Goal: Transaction & Acquisition: Purchase product/service

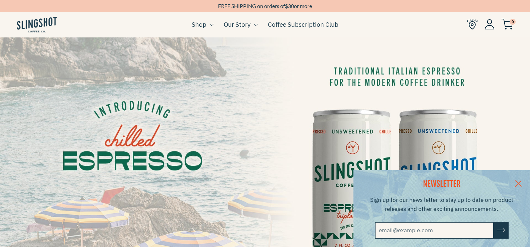
click at [523, 181] on link at bounding box center [518, 183] width 23 height 26
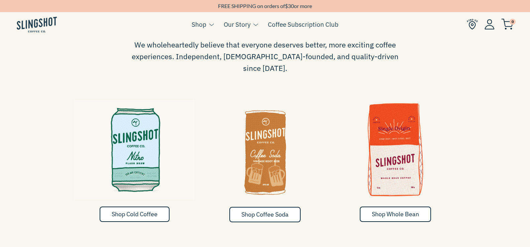
scroll to position [335, 0]
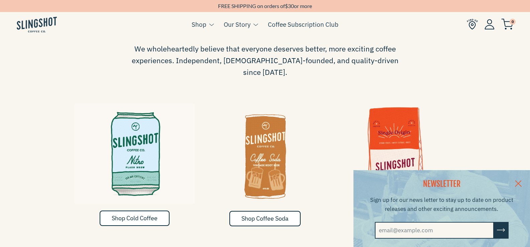
click at [525, 181] on link at bounding box center [518, 183] width 23 height 26
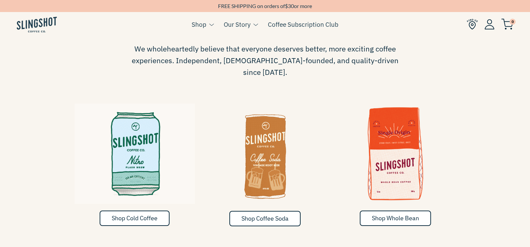
click at [504, 167] on div "Shop Cold Coffee Shop Coffee Soda Shop Whole Bean" at bounding box center [265, 165] width 530 height 146
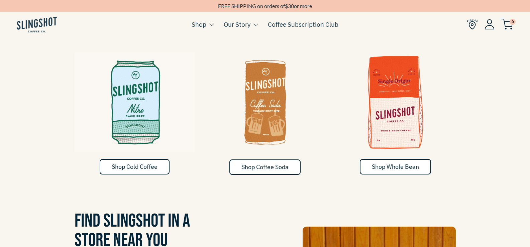
scroll to position [368, 0]
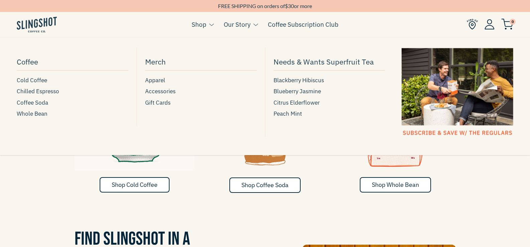
click at [212, 24] on span at bounding box center [211, 25] width 5 height 4
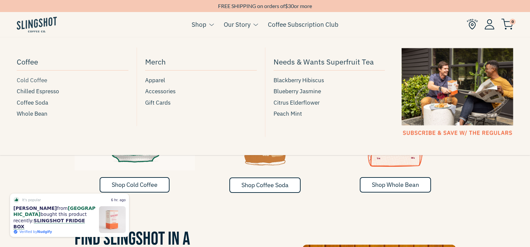
click at [28, 80] on span "Cold Coffee" at bounding box center [32, 80] width 30 height 9
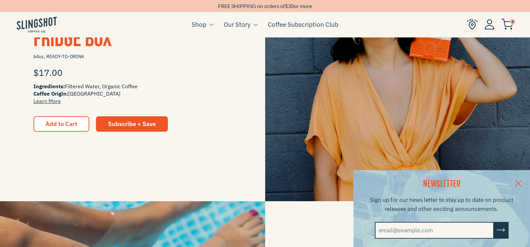
scroll to position [234, 0]
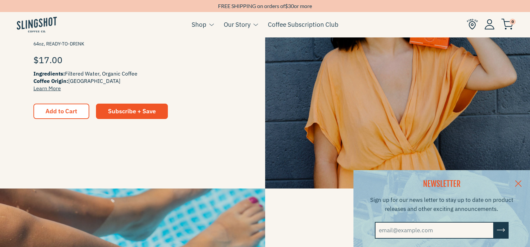
click at [526, 183] on link at bounding box center [518, 183] width 23 height 26
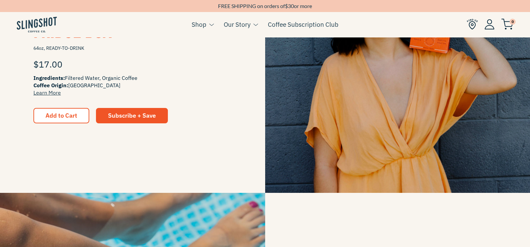
scroll to position [402, 0]
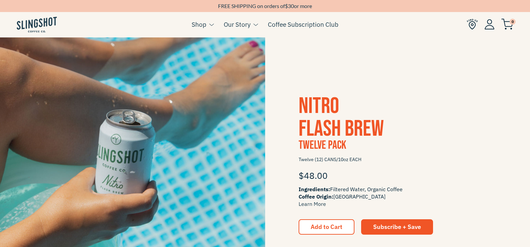
scroll to position [435, 0]
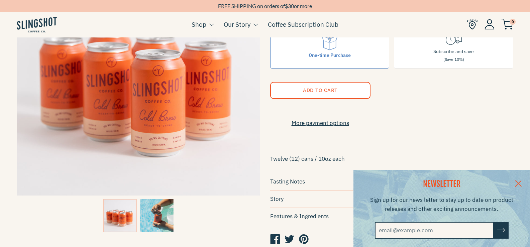
scroll to position [167, 0]
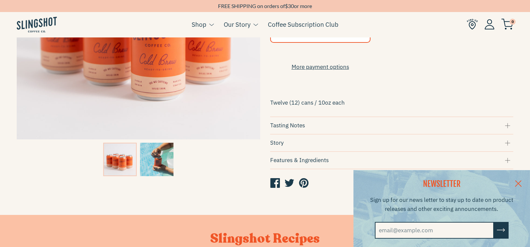
click at [526, 181] on link at bounding box center [518, 183] width 23 height 26
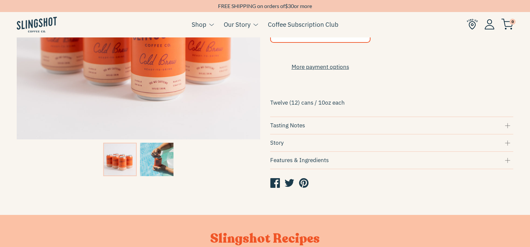
click at [508, 130] on div "Tasting Notes" at bounding box center [392, 125] width 244 height 9
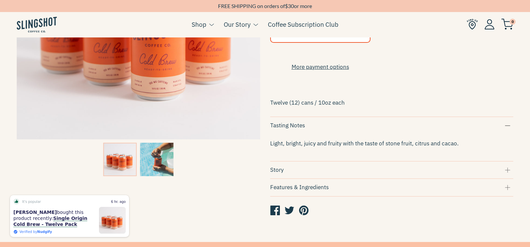
click at [509, 175] on div "Story" at bounding box center [392, 170] width 244 height 9
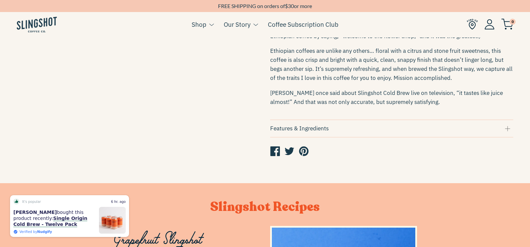
scroll to position [435, 0]
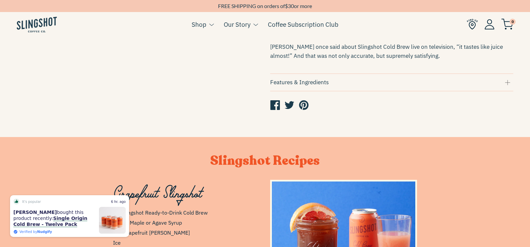
click at [510, 86] on div "Features & Ingredients" at bounding box center [392, 82] width 244 height 9
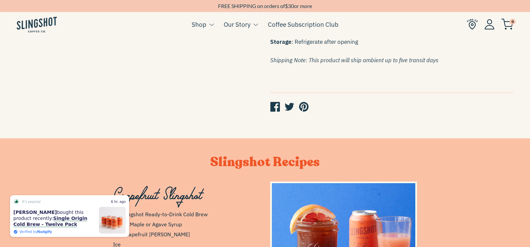
scroll to position [569, 0]
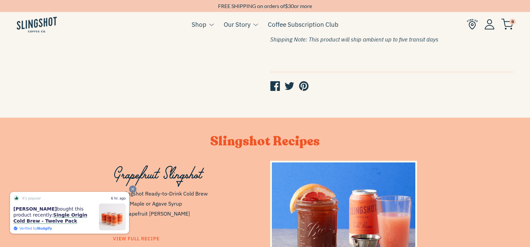
click at [133, 189] on icon "Close" at bounding box center [133, 189] width 5 height 5
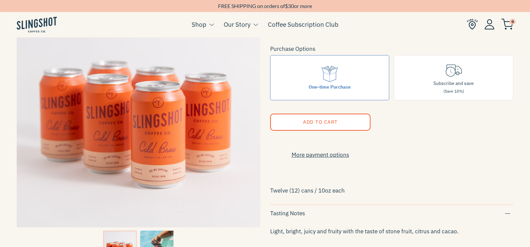
scroll to position [0, 0]
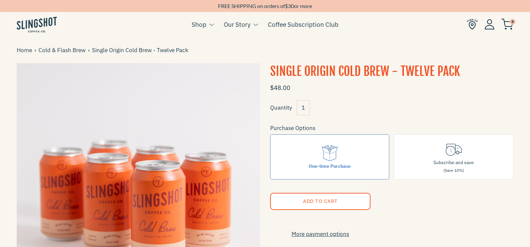
click at [434, 101] on div "Quantity 1" at bounding box center [392, 110] width 244 height 20
drag, startPoint x: 304, startPoint y: 73, endPoint x: 387, endPoint y: 73, distance: 83.0
click at [387, 73] on h1 "Single Origin Cold Brew - Twelve Pack" at bounding box center [392, 71] width 244 height 17
copy h1 "Origin Cold Brew"
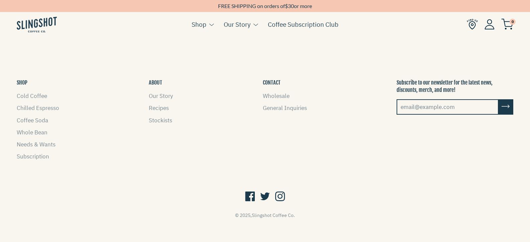
scroll to position [649, 0]
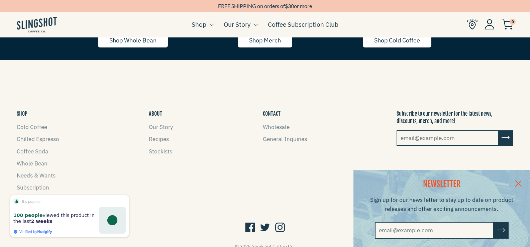
scroll to position [1361, 0]
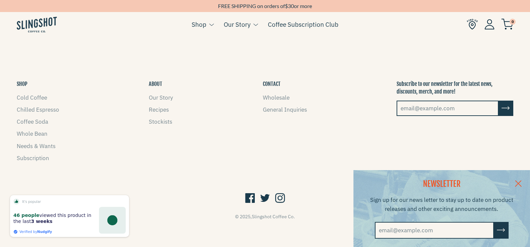
scroll to position [1087, 0]
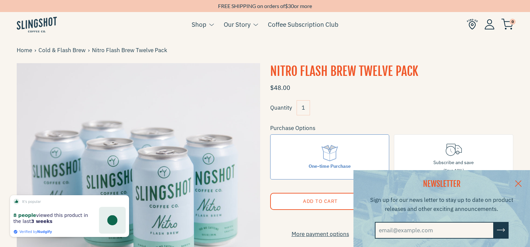
click at [526, 180] on link at bounding box center [518, 183] width 23 height 26
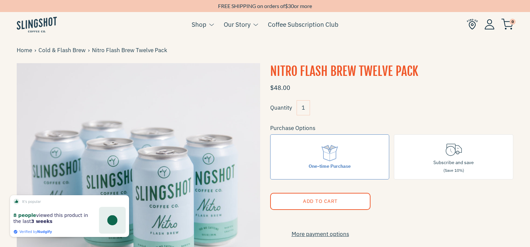
click at [460, 83] on h2 "$48.00" at bounding box center [392, 86] width 244 height 12
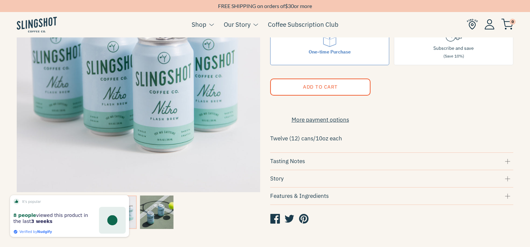
scroll to position [234, 0]
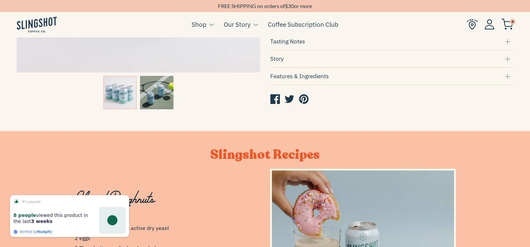
click at [166, 88] on img at bounding box center [156, 92] width 33 height 33
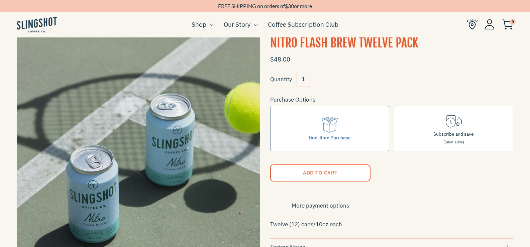
scroll to position [67, 0]
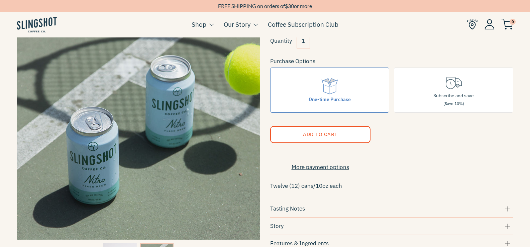
click at [359, 50] on div "Quantity 1" at bounding box center [392, 43] width 244 height 20
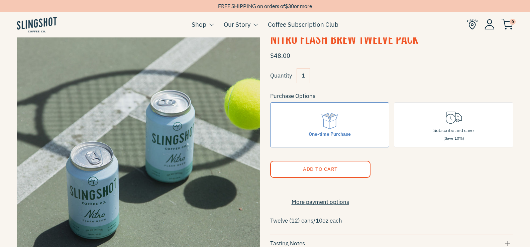
scroll to position [0, 0]
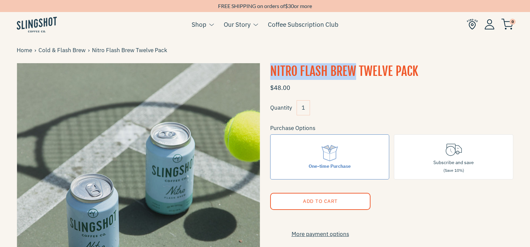
drag, startPoint x: 271, startPoint y: 69, endPoint x: 357, endPoint y: 71, distance: 86.0
click at [357, 71] on h1 "Nitro Flash Brew Twelve Pack" at bounding box center [392, 71] width 244 height 17
copy h1 "Nitro Flash Brew"
click at [371, 116] on div "Quantity 1" at bounding box center [392, 110] width 244 height 20
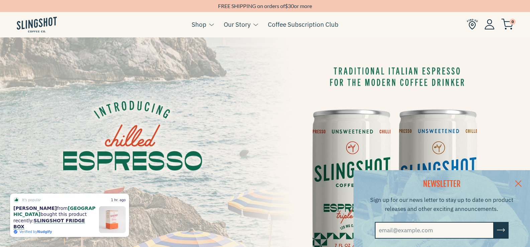
click at [397, 28] on ul "Cart ( 0 ) Shop Coffee Cold Coffee Chilled Espresso Coffee Soda Whole Bean [GEO…" at bounding box center [265, 25] width 530 height 26
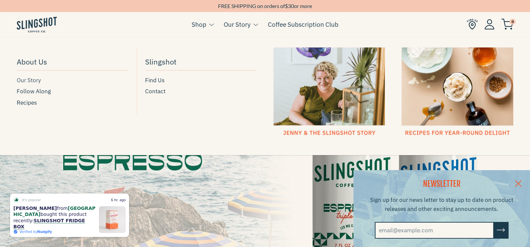
click at [32, 80] on span "Our Story" at bounding box center [29, 80] width 24 height 9
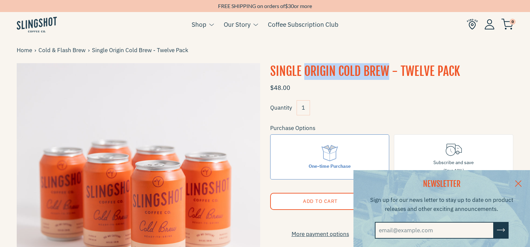
drag, startPoint x: 306, startPoint y: 70, endPoint x: 387, endPoint y: 73, distance: 81.7
click at [387, 73] on h1 "Single Origin Cold Brew - Twelve Pack" at bounding box center [392, 71] width 244 height 17
copy h1 "Origin Cold Brew"
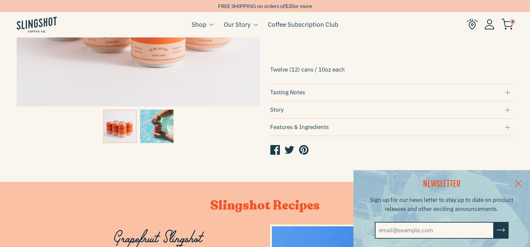
scroll to position [201, 0]
click at [525, 183] on link at bounding box center [518, 183] width 23 height 26
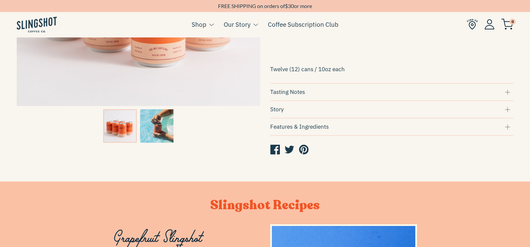
click at [153, 125] on img at bounding box center [156, 125] width 33 height 33
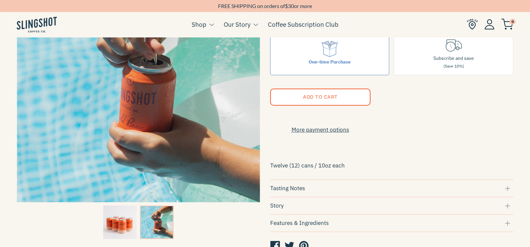
scroll to position [134, 0]
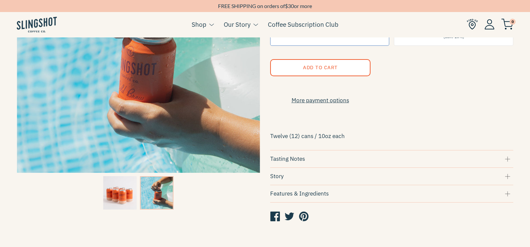
click at [115, 192] on img at bounding box center [119, 192] width 33 height 33
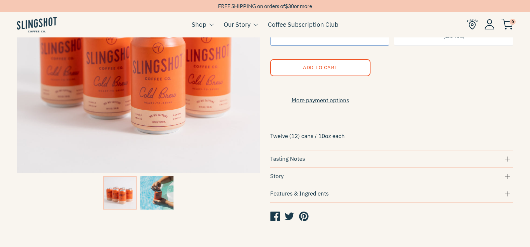
click at [504, 164] on div "Tasting Notes" at bounding box center [392, 159] width 244 height 9
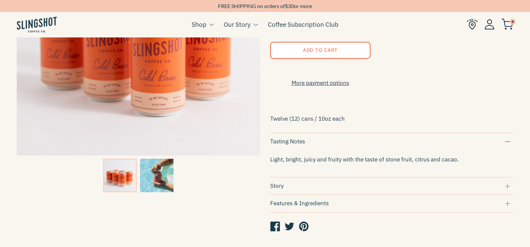
scroll to position [167, 0]
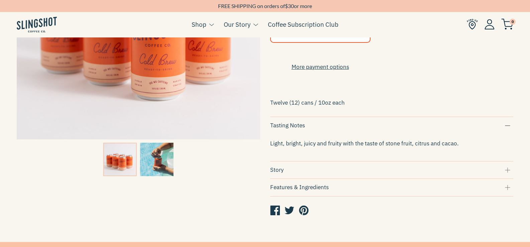
click at [509, 174] on div "Story" at bounding box center [392, 170] width 244 height 9
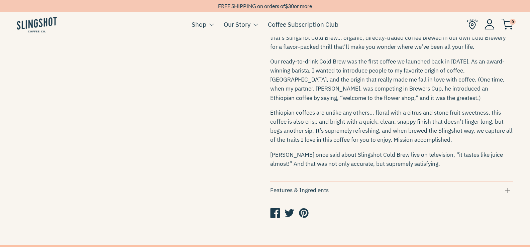
scroll to position [335, 0]
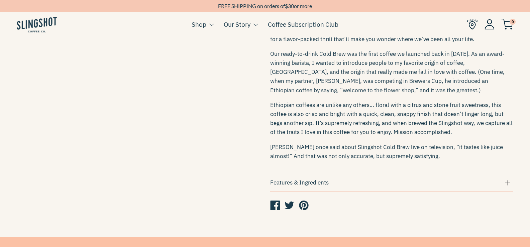
click at [511, 186] on div "Features & Ingredients" at bounding box center [392, 182] width 244 height 9
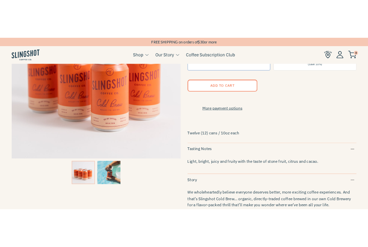
scroll to position [134, 0]
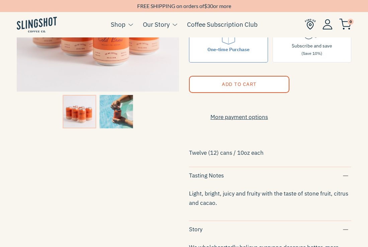
click at [120, 107] on img at bounding box center [115, 111] width 33 height 33
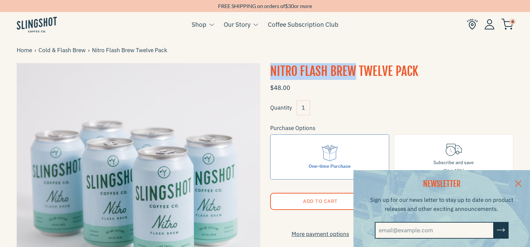
drag, startPoint x: 272, startPoint y: 69, endPoint x: 355, endPoint y: 66, distance: 83.1
click at [355, 66] on h1 "Nitro Flash Brew Twelve Pack" at bounding box center [392, 71] width 244 height 17
copy h1 "Nitro Flash Brew"
click at [333, 36] on ul "Cart ( 0 ) Shop Coffee Cold Coffee Chilled Espresso Coffee Soda Whole Bean Merch" at bounding box center [265, 25] width 530 height 26
click at [466, 71] on h1 "Nitro Flash Brew Twelve Pack" at bounding box center [392, 71] width 244 height 17
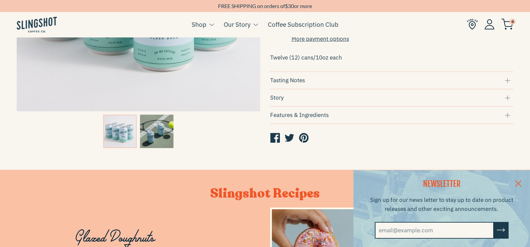
scroll to position [201, 0]
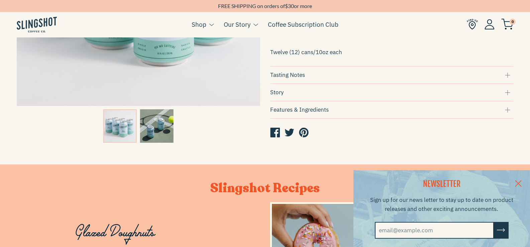
click at [522, 184] on link at bounding box center [518, 183] width 23 height 26
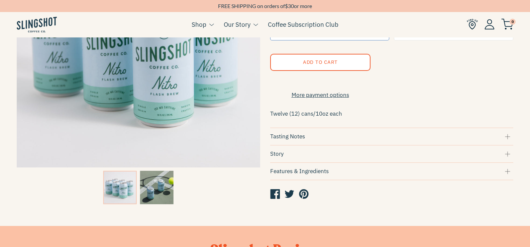
scroll to position [134, 0]
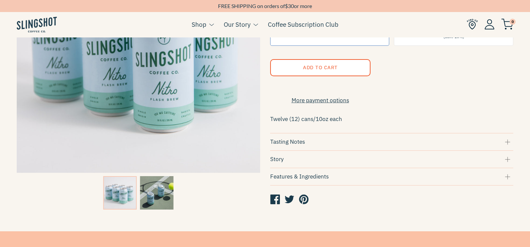
click at [163, 192] on img at bounding box center [156, 192] width 33 height 33
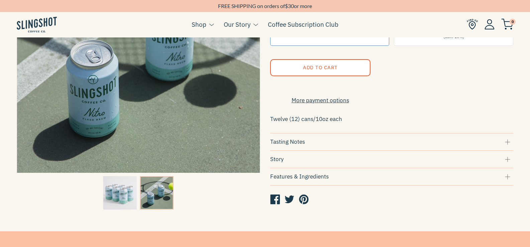
click at [507, 147] on div "Tasting Notes" at bounding box center [392, 142] width 244 height 9
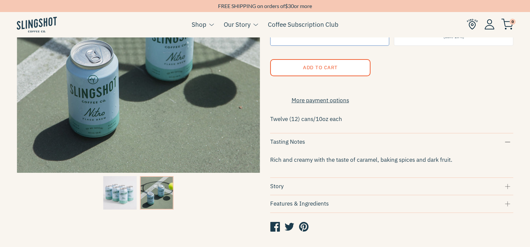
click at [508, 147] on div "Tasting Notes" at bounding box center [392, 142] width 244 height 9
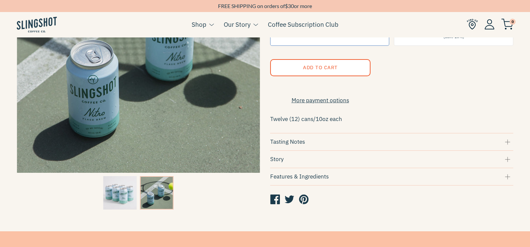
click at [510, 162] on div "Story" at bounding box center [392, 159] width 244 height 9
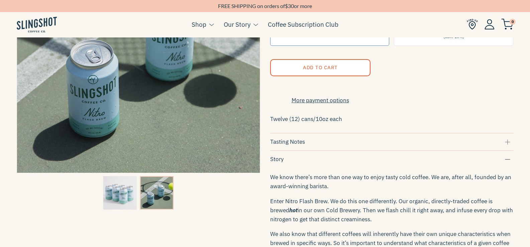
click at [507, 161] on div "Story" at bounding box center [392, 159] width 244 height 9
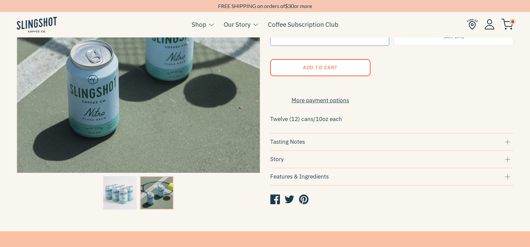
click at [509, 181] on div "Features & Ingredients" at bounding box center [392, 176] width 244 height 9
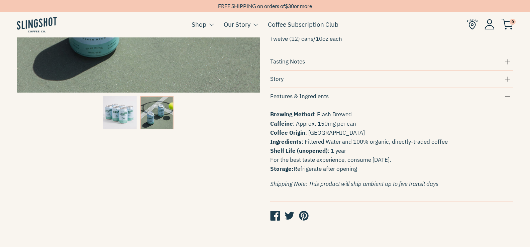
scroll to position [234, 0]
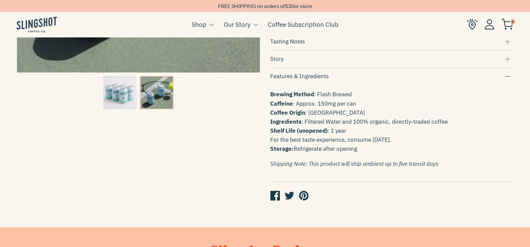
click at [508, 79] on div "Features & Ingredients" at bounding box center [392, 76] width 244 height 9
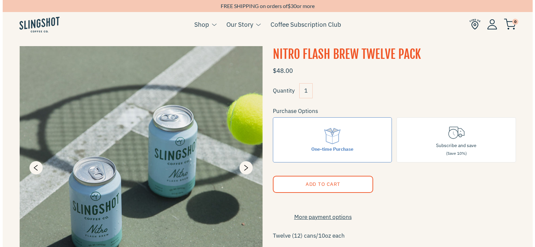
scroll to position [33, 0]
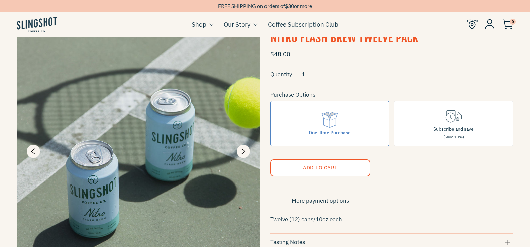
click at [161, 146] on img at bounding box center [139, 152] width 244 height 244
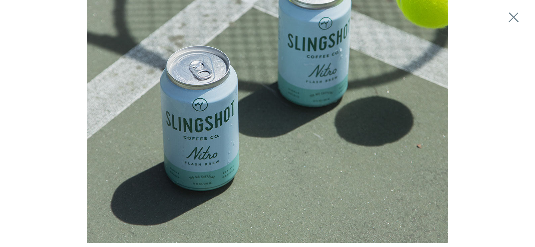
scroll to position [132, 0]
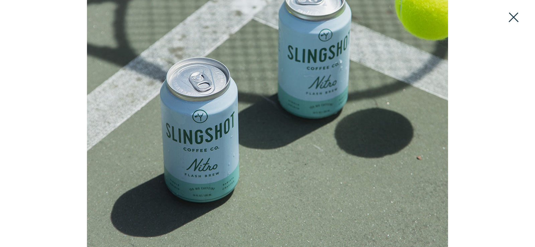
click at [514, 15] on button at bounding box center [514, 17] width 15 height 15
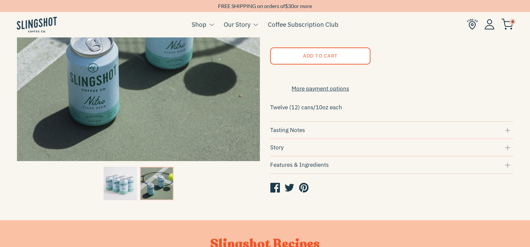
scroll to position [167, 0]
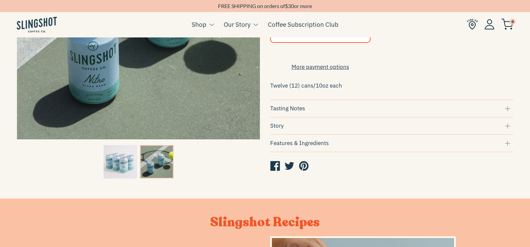
click at [509, 110] on div "Tasting Notes" at bounding box center [392, 108] width 244 height 9
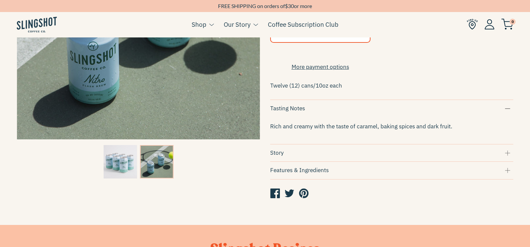
click at [510, 175] on div "Features & Ingredients" at bounding box center [392, 170] width 244 height 9
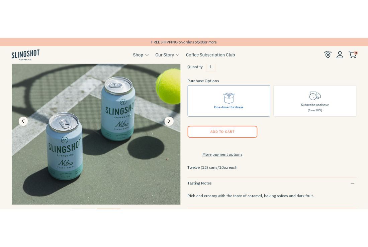
scroll to position [67, 0]
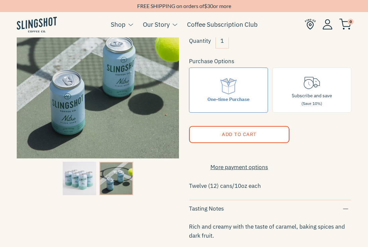
click at [80, 185] on img at bounding box center [79, 178] width 33 height 33
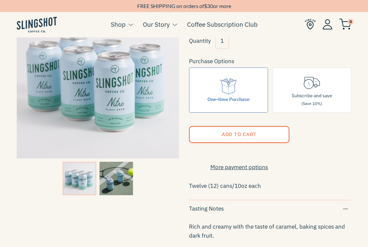
click at [123, 179] on img at bounding box center [115, 178] width 33 height 33
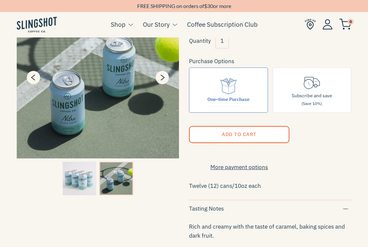
drag, startPoint x: 123, startPoint y: 179, endPoint x: 84, endPoint y: 100, distance: 88.3
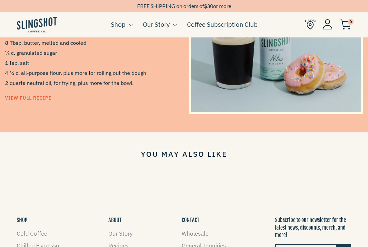
scroll to position [729, 0]
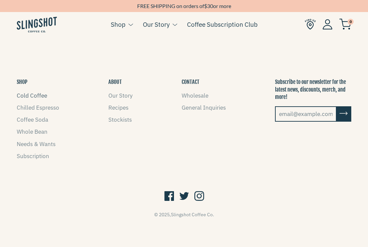
click at [30, 99] on link "Cold Coffee" at bounding box center [32, 95] width 30 height 7
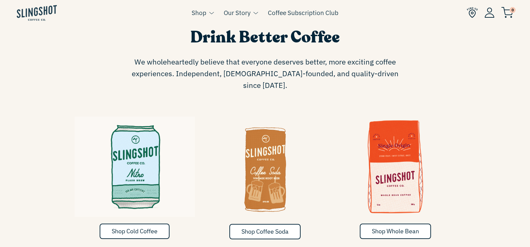
scroll to position [402, 0]
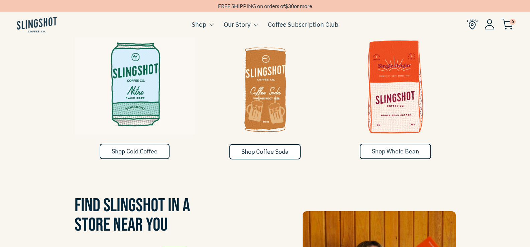
click at [156, 80] on img at bounding box center [135, 84] width 120 height 100
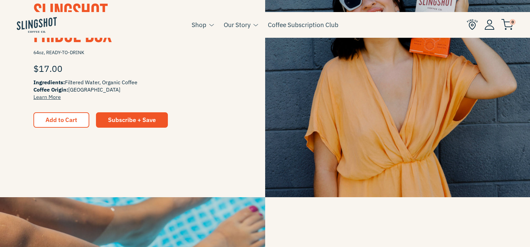
scroll to position [234, 0]
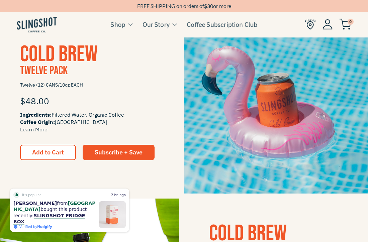
scroll to position [538, 0]
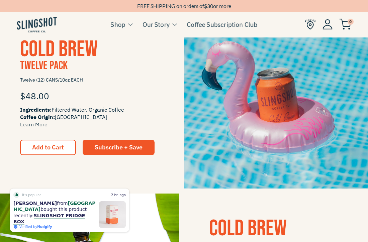
drag, startPoint x: 311, startPoint y: 91, endPoint x: 269, endPoint y: 124, distance: 53.8
click at [269, 124] on img at bounding box center [276, 97] width 184 height 184
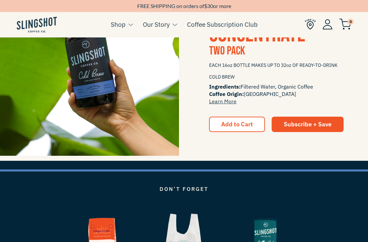
scroll to position [672, 0]
